Goal: Task Accomplishment & Management: Complete application form

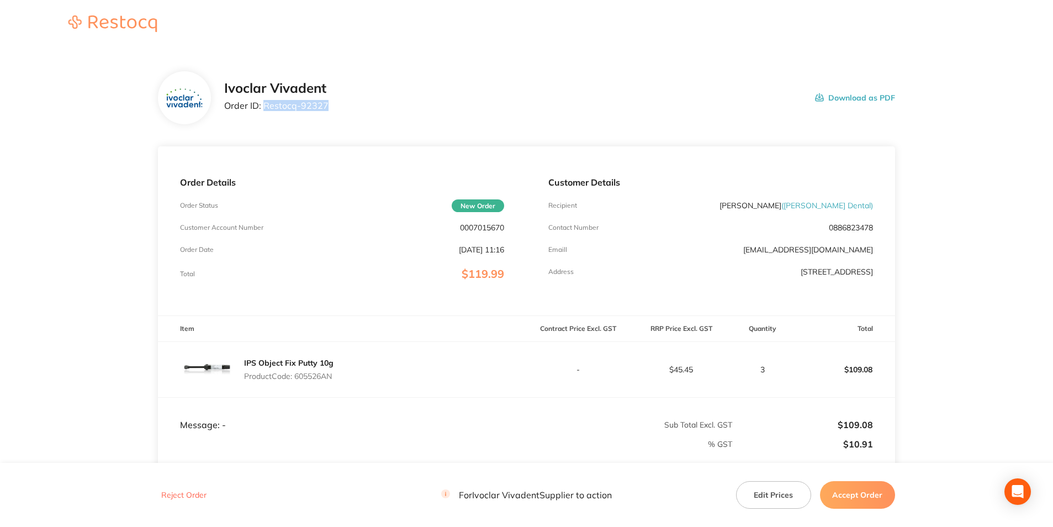
drag, startPoint x: 330, startPoint y: 104, endPoint x: 262, endPoint y: 104, distance: 67.4
click at [262, 104] on div "Ivoclar Vivadent Order ID: Restocq- 92327 Download as PDF" at bounding box center [559, 98] width 671 height 34
copy p "Restocq- 92327"
drag, startPoint x: 319, startPoint y: 377, endPoint x: 295, endPoint y: 378, distance: 23.2
click at [295, 378] on p "Product Code: 605526AN" at bounding box center [288, 376] width 89 height 9
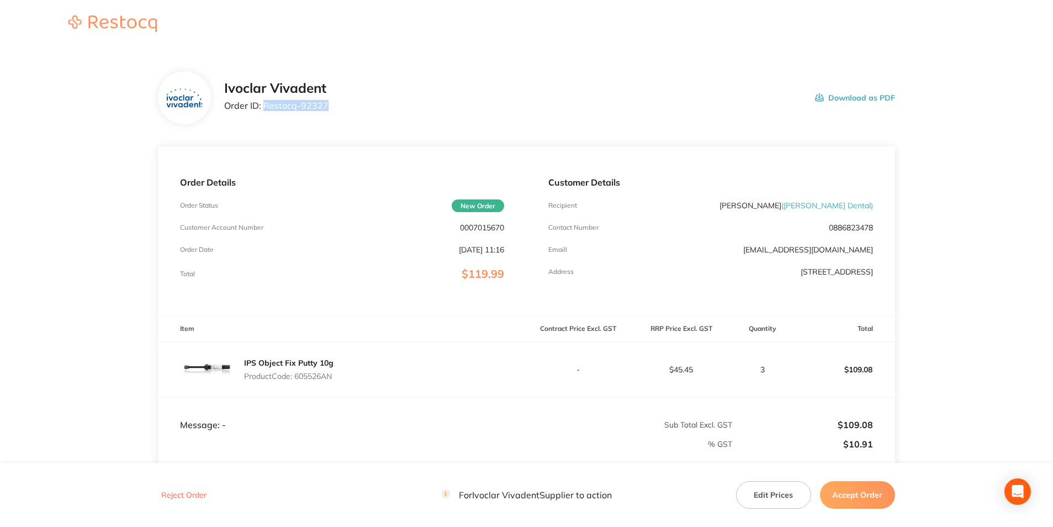
copy p "605526AN"
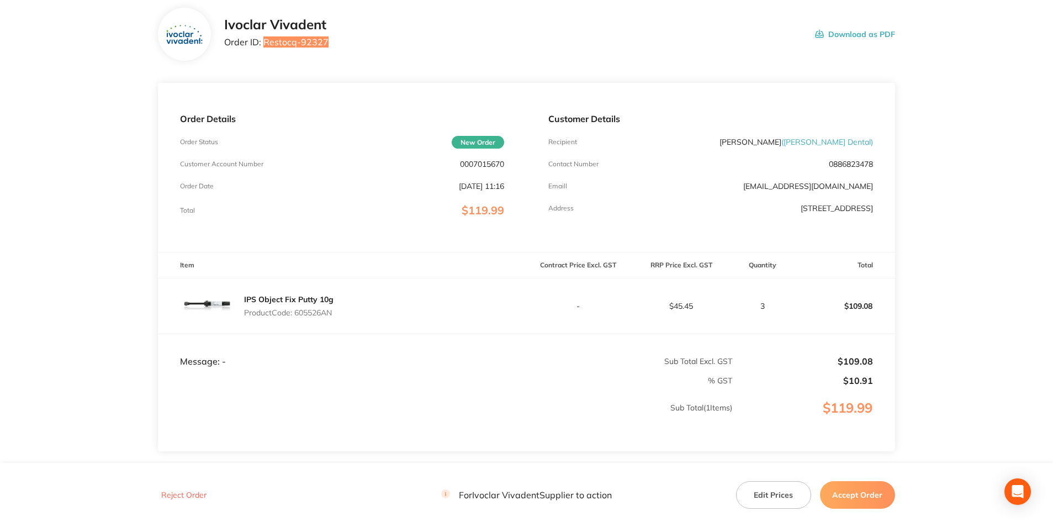
scroll to position [140, 0]
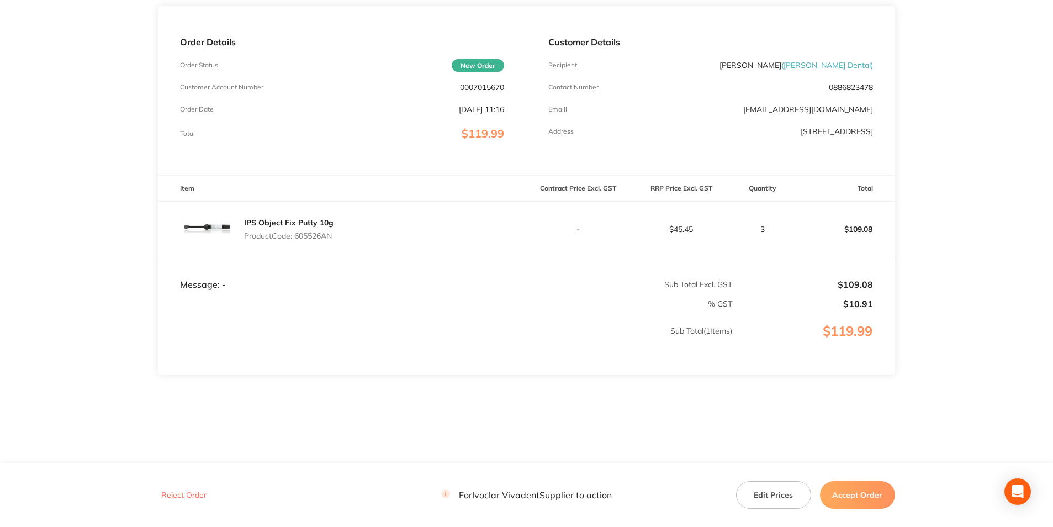
click at [877, 488] on button "Accept Order" at bounding box center [857, 495] width 75 height 28
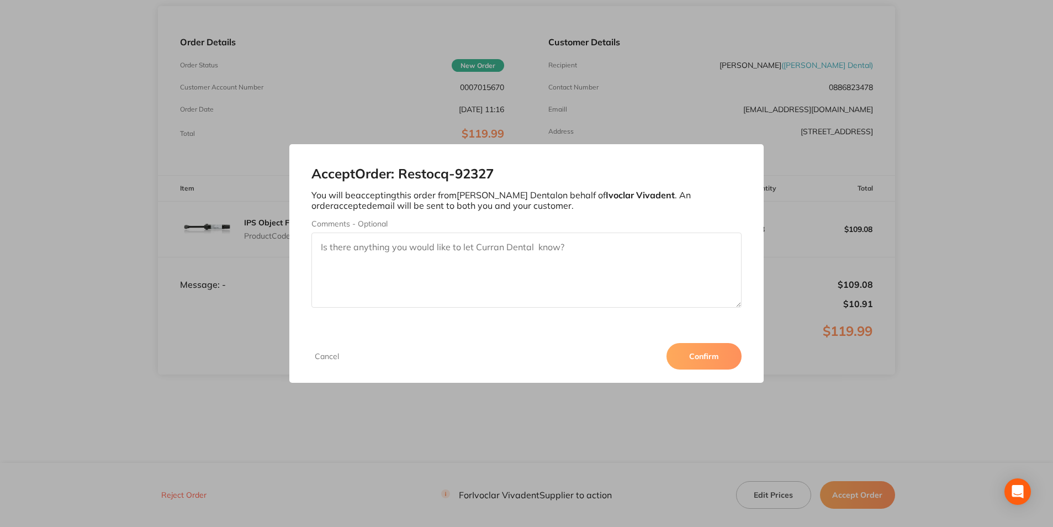
click at [523, 260] on textarea "Comments - Optional" at bounding box center [526, 269] width 430 height 75
click at [351, 246] on textarea "3011285341" at bounding box center [526, 269] width 430 height 75
type textarea "3011285341"
click at [708, 356] on button "Confirm" at bounding box center [703, 356] width 75 height 27
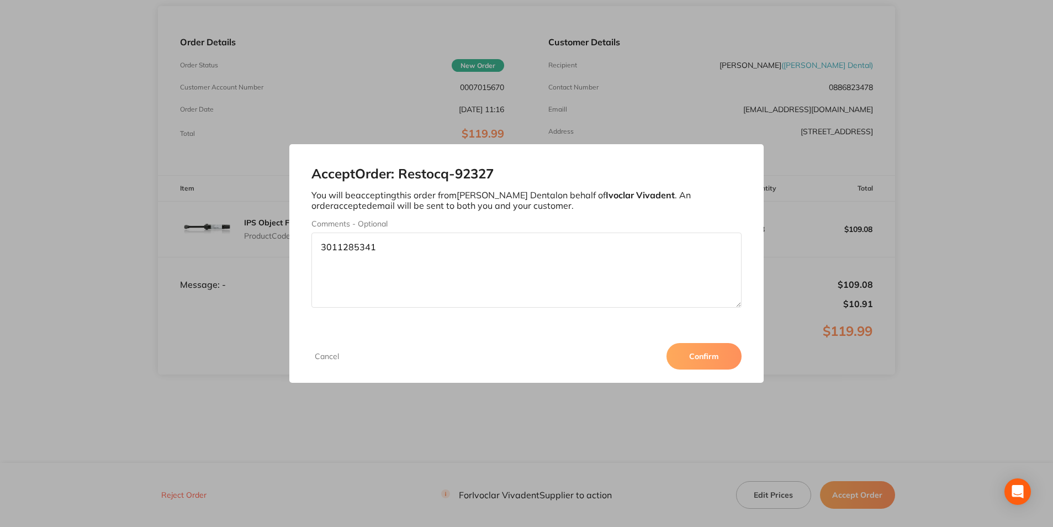
scroll to position [140, 0]
